Goal: Task Accomplishment & Management: Use online tool/utility

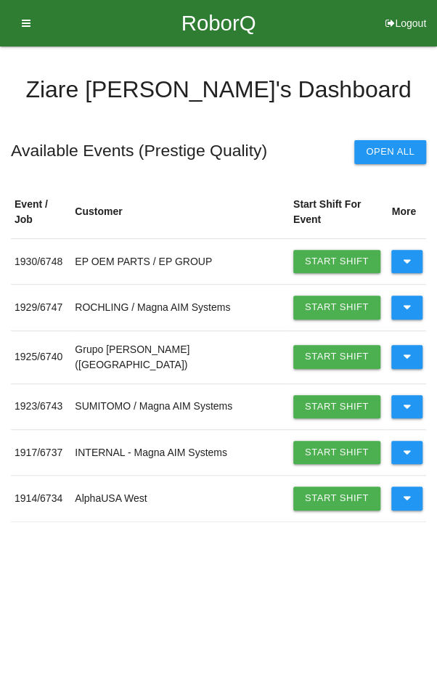
click at [398, 154] on button "Open All" at bounding box center [390, 151] width 72 height 23
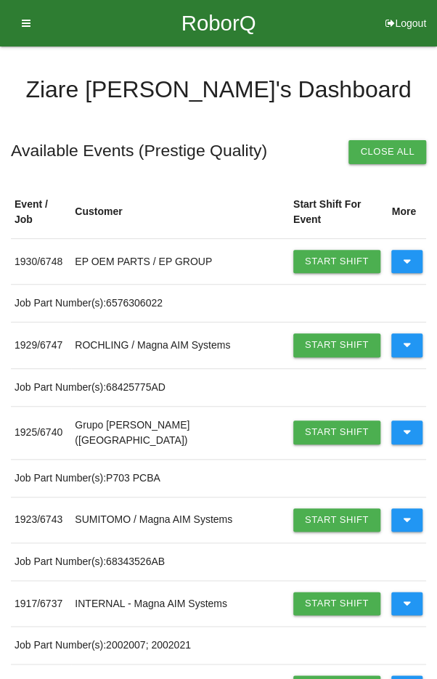
click at [317, 250] on link "Start Shift" at bounding box center [336, 261] width 87 height 23
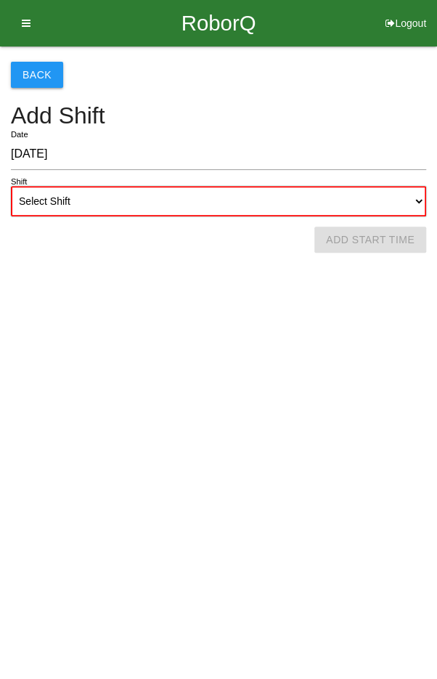
click at [398, 201] on select "Select Shift 1st Shift 2nd Shift 3rd Shift 4th Shift" at bounding box center [218, 201] width 415 height 30
select select "1"
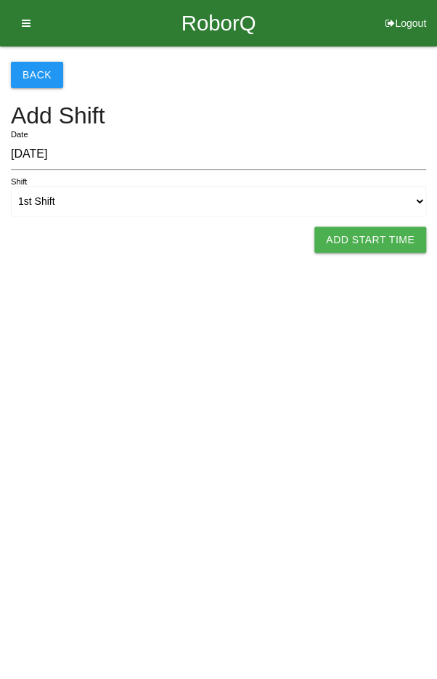
click at [351, 242] on button "Add Start Time" at bounding box center [370, 239] width 112 height 26
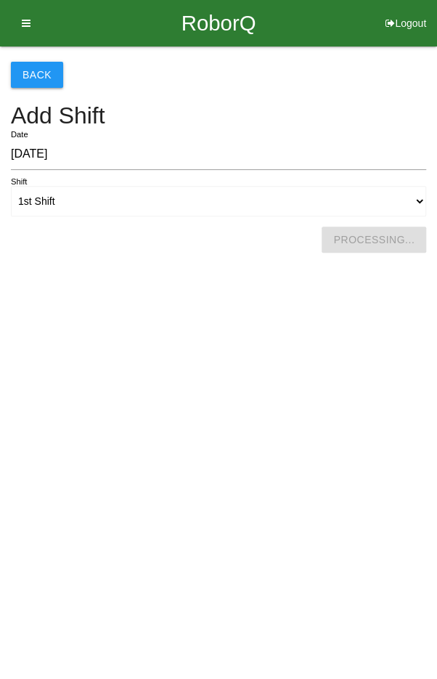
select select "11"
select select "5"
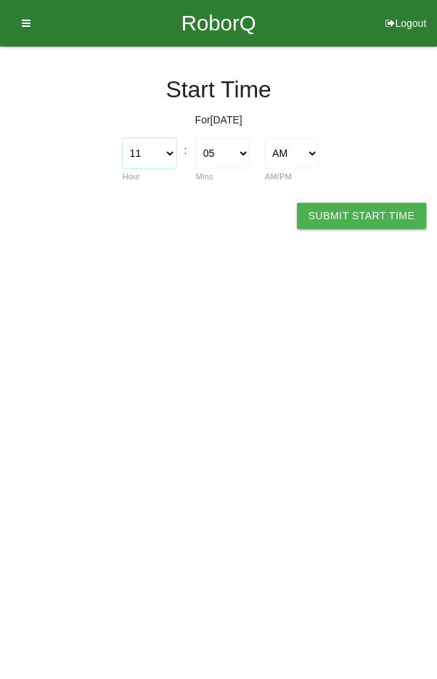
click at [164, 157] on select "1 2 3 4 5 6 7 8 9 10 11 12" at bounding box center [150, 153] width 54 height 30
select select "9"
click at [237, 155] on select "00 01 02 03 04 05 06 07 08 09 10 11 12 13 14 15 16 17 18 19 20 21 22 23 24 25 2…" at bounding box center [223, 153] width 54 height 30
select select "0"
click at [375, 213] on button "Submit Start Time" at bounding box center [361, 215] width 129 height 26
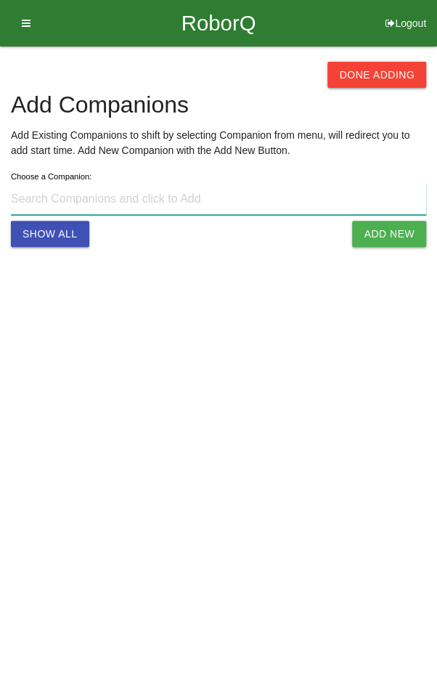
click at [142, 203] on input at bounding box center [218, 199] width 415 height 31
type input "9"
type input "[PERSON_NAME] [PHONE_NUMBER]"
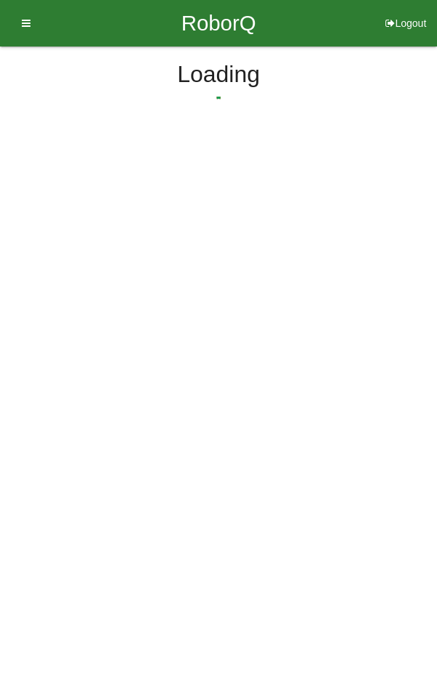
select select "11"
select select "5"
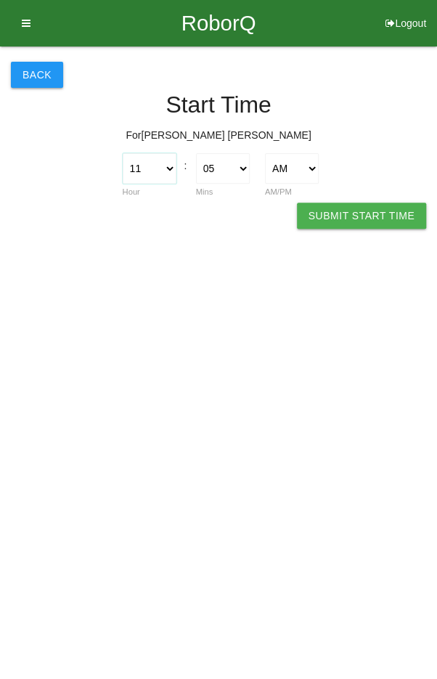
click at [154, 171] on select "1 2 3 4 5 6 7 8 9 10 11 12" at bounding box center [150, 168] width 54 height 30
select select "9"
click at [223, 164] on select "00 01 02 03 04 05 06 07 08 09 10 11 12 13 14 15 16 17 18 19 20 21 22 23 24 25 2…" at bounding box center [223, 168] width 54 height 30
select select "0"
click at [388, 216] on button "Submit Start Time" at bounding box center [361, 215] width 129 height 26
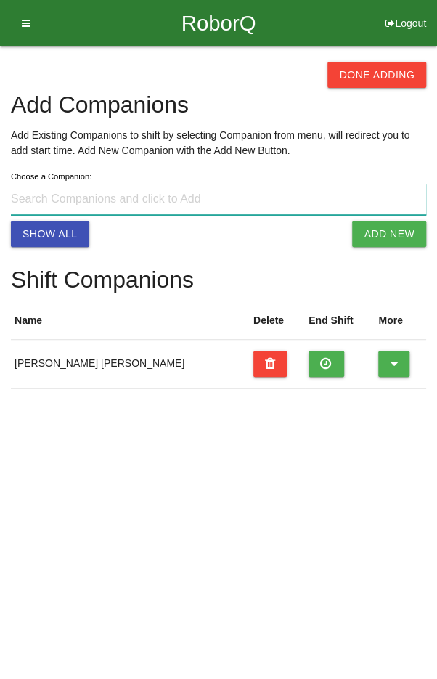
click at [110, 203] on input at bounding box center [218, 199] width 415 height 31
type input "[PERSON_NAME] s@[DOMAIN_NAME]"
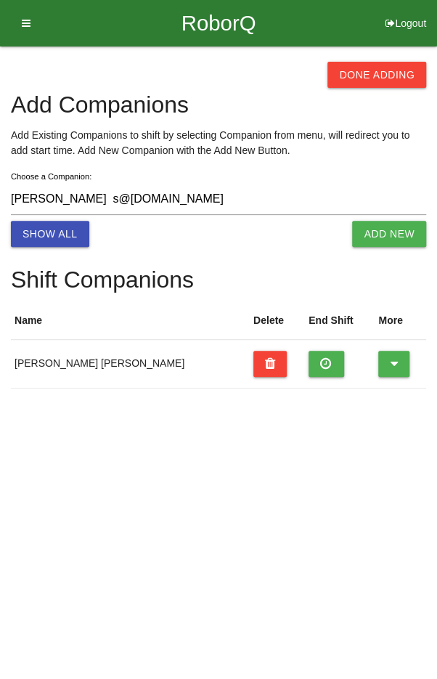
select select "11"
select select "5"
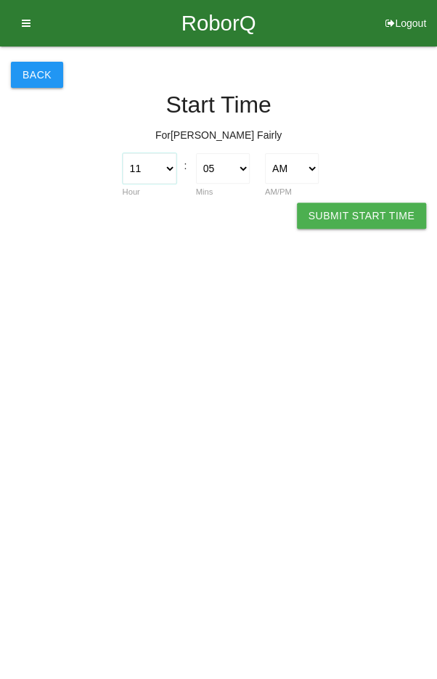
click at [168, 171] on select "1 2 3 4 5 6 7 8 9 10 11 12" at bounding box center [150, 168] width 54 height 30
click at [153, 163] on select "1 2 3 4 5 6 7 8 9 10 11 12" at bounding box center [150, 168] width 54 height 30
select select "10"
click at [235, 170] on select "00 01 02 03 04 05 06 07 08 09 10 11 12 13 14 15 16 17 18 19 20 21 22 23 24 25 2…" at bounding box center [223, 168] width 54 height 30
select select "0"
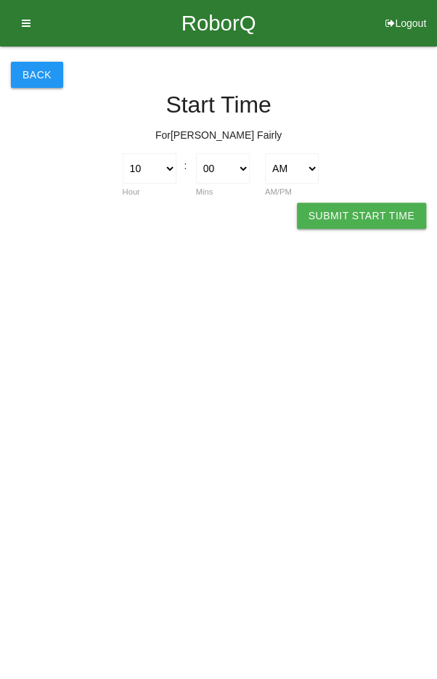
click at [362, 224] on button "Submit Start Time" at bounding box center [361, 215] width 129 height 26
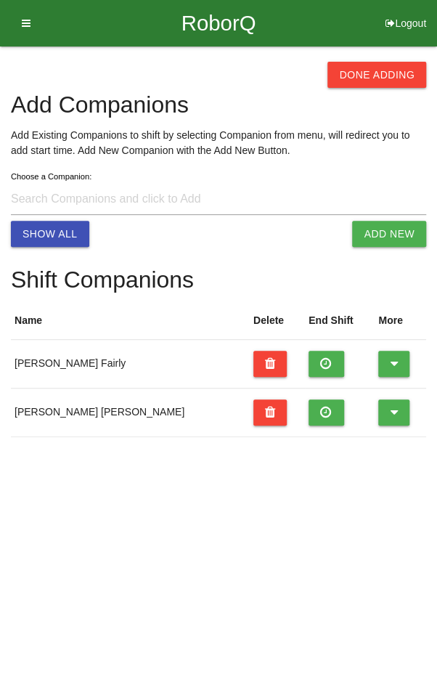
click at [380, 68] on button "Done Adding" at bounding box center [376, 75] width 99 height 26
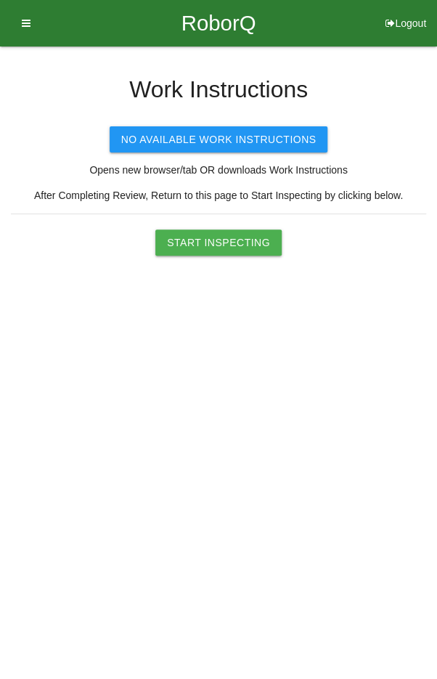
click at [229, 242] on button "Start Inspecting" at bounding box center [218, 242] width 126 height 26
